Goal: Find specific page/section: Find specific page/section

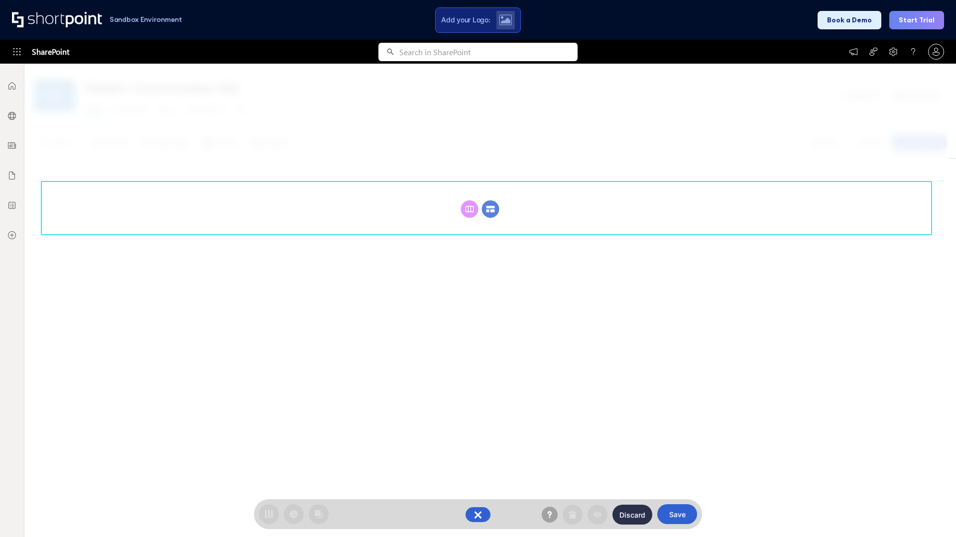
click at [490, 201] on circle at bounding box center [490, 209] width 17 height 17
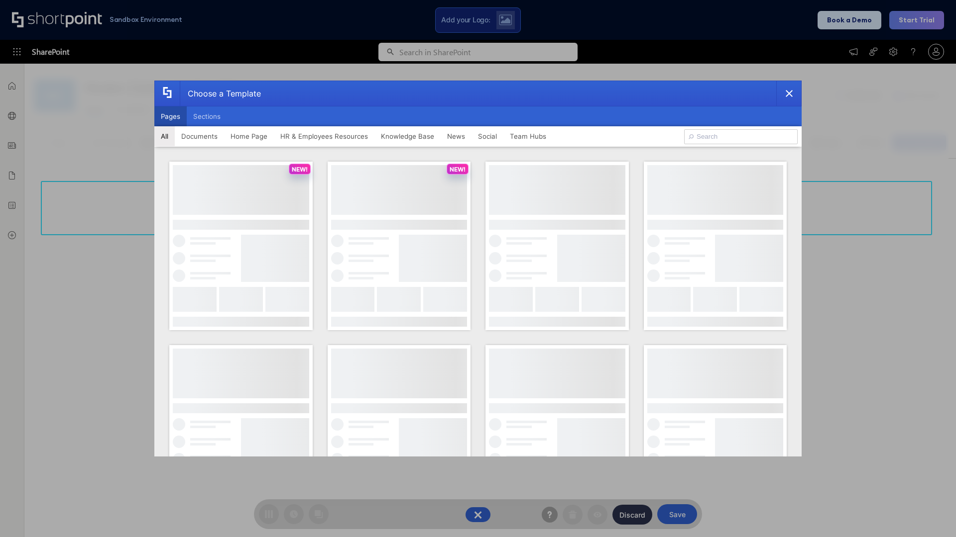
scroll to position [136, 0]
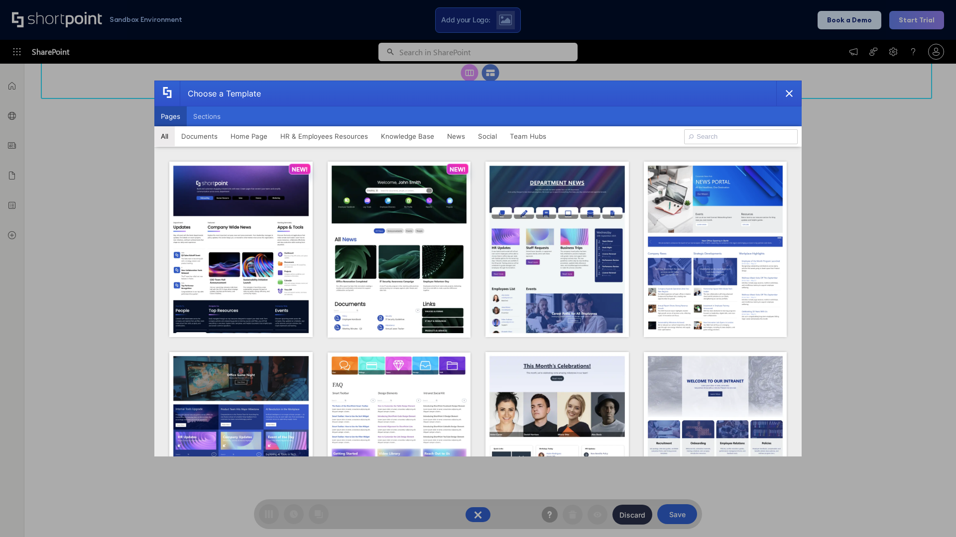
click at [170, 116] on button "Pages" at bounding box center [170, 116] width 32 height 20
type input "Intranet Layout 4"
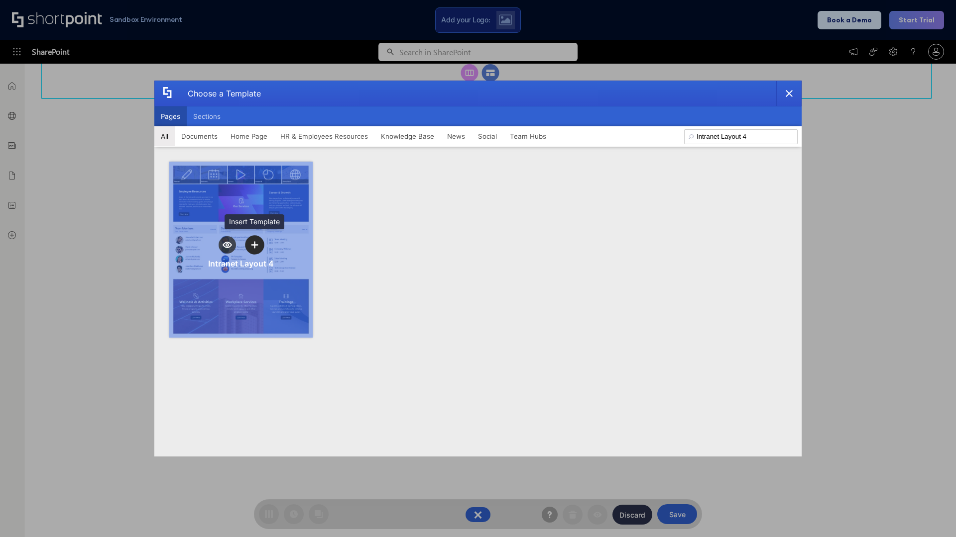
click at [254, 245] on icon "template selector" at bounding box center [254, 244] width 7 height 7
